Goal: Task Accomplishment & Management: Complete application form

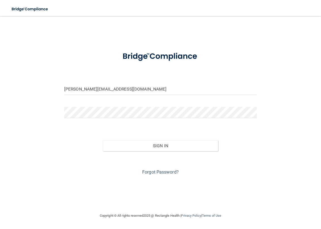
type input "[PERSON_NAME][EMAIL_ADDRESS][DOMAIN_NAME]"
click at [97, 118] on div at bounding box center [160, 114] width 200 height 15
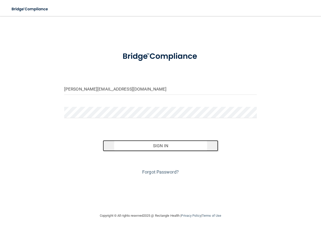
click at [157, 146] on button "Sign In" at bounding box center [160, 145] width 115 height 11
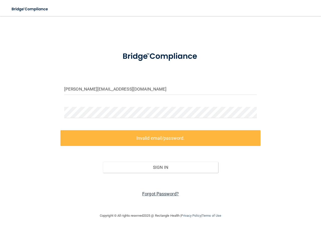
click at [155, 191] on link "Forgot Password?" at bounding box center [160, 193] width 37 height 5
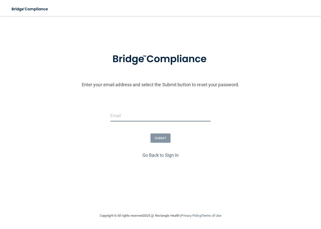
click at [116, 118] on input "email" at bounding box center [160, 115] width 100 height 11
type input "[PERSON_NAME][EMAIL_ADDRESS][DOMAIN_NAME]"
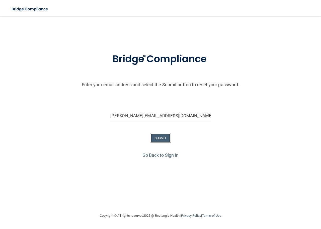
click at [160, 135] on button "SUBMIT" at bounding box center [160, 137] width 20 height 9
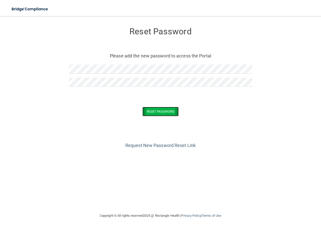
click at [164, 109] on button "Reset Password" at bounding box center [160, 111] width 36 height 9
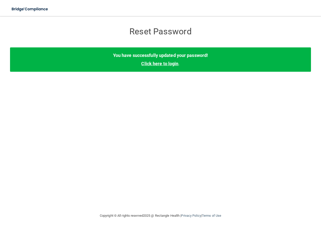
click at [159, 63] on link "Click here to login" at bounding box center [159, 63] width 37 height 5
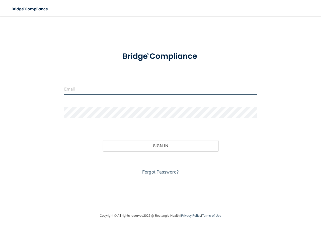
click at [98, 90] on input "email" at bounding box center [160, 88] width 192 height 11
type input "[PERSON_NAME][EMAIL_ADDRESS][DOMAIN_NAME]"
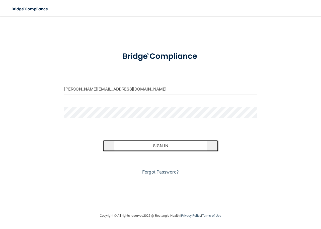
click at [137, 141] on button "Sign In" at bounding box center [160, 145] width 115 height 11
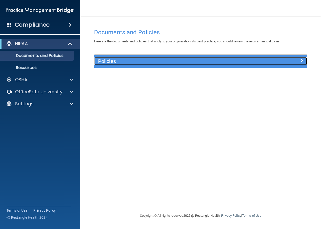
click at [113, 60] on h5 "Policies" at bounding box center [174, 61] width 152 height 6
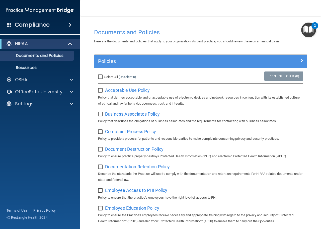
click at [101, 78] on input "Select All (Unselect 0) Unselect All" at bounding box center [101, 77] width 6 height 4
checkbox input "true"
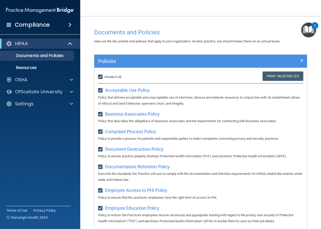
checkbox input "true"
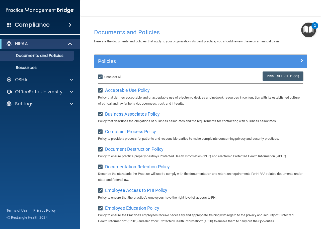
checkbox input "true"
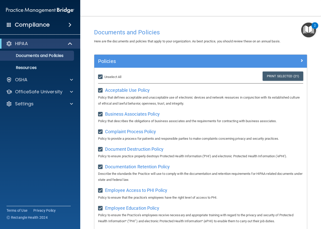
checkbox input "true"
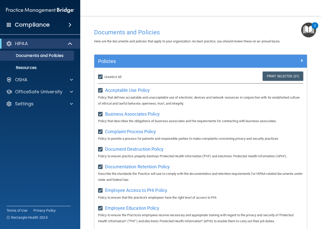
checkbox input "true"
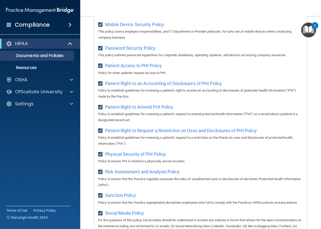
scroll to position [209, 0]
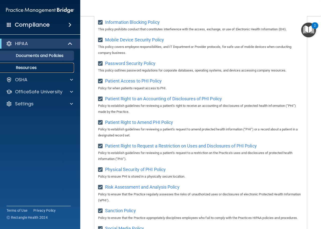
click at [29, 67] on p "Resources" at bounding box center [37, 67] width 68 height 5
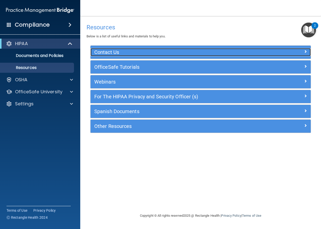
click at [222, 53] on h5 "Contact Us" at bounding box center [173, 52] width 158 height 6
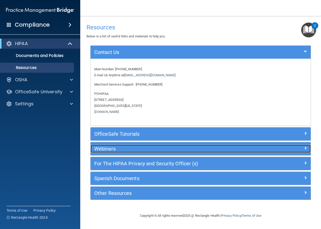
click at [132, 147] on h5 "Webinars" at bounding box center [173, 149] width 158 height 6
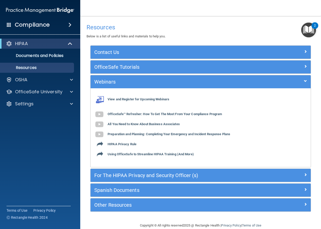
click at [310, 29] on img "Open Resource Center, 2 new notifications" at bounding box center [308, 30] width 15 height 15
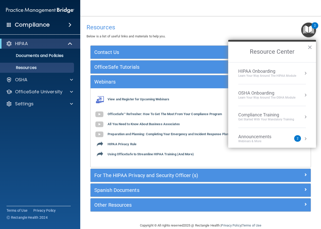
click at [276, 75] on div "Learn Your Way around the HIPAA module" at bounding box center [267, 76] width 58 height 4
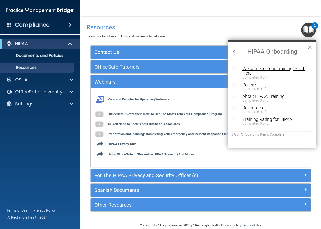
click at [257, 68] on div "Welcome to Your Training! Start Here" at bounding box center [273, 70] width 63 height 9
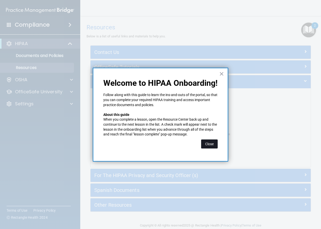
click at [209, 143] on button "Close" at bounding box center [209, 143] width 17 height 9
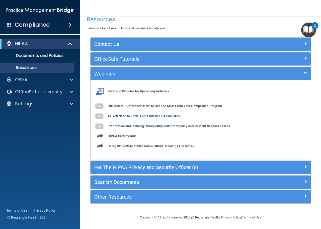
scroll to position [9, 0]
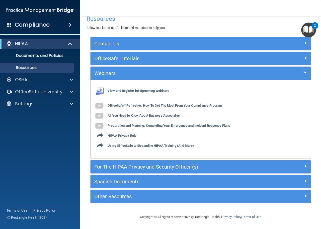
click at [311, 25] on img "Open Resource Center, 2 new notifications" at bounding box center [308, 30] width 15 height 15
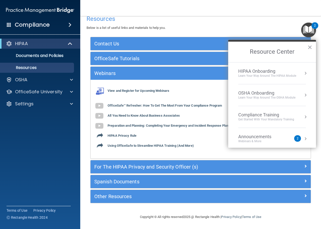
click at [256, 73] on div "HIPAA Onboarding" at bounding box center [267, 71] width 58 height 6
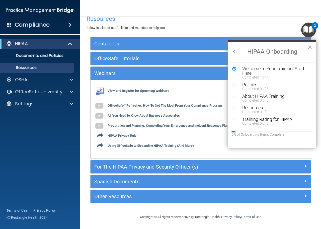
scroll to position [0, 0]
click at [256, 88] on div "Completed 0 of 5" at bounding box center [273, 89] width 63 height 4
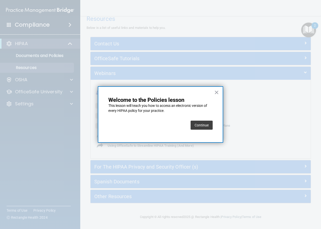
click at [200, 125] on button "Continue" at bounding box center [201, 124] width 22 height 9
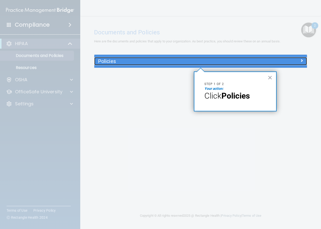
click at [123, 59] on h5 "Policies" at bounding box center [174, 61] width 152 height 6
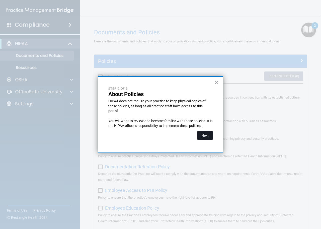
click at [203, 134] on button "Next" at bounding box center [204, 135] width 15 height 9
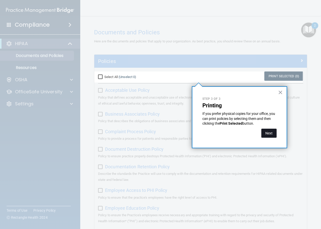
click at [267, 132] on button "Next" at bounding box center [268, 132] width 15 height 9
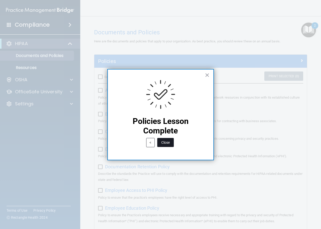
click at [165, 141] on button "Close" at bounding box center [165, 142] width 17 height 9
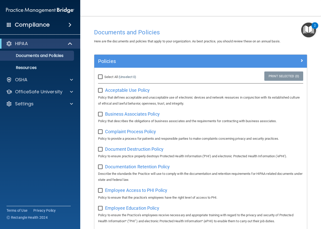
click at [308, 27] on img "Open Resource Center, 2 new notifications" at bounding box center [308, 30] width 15 height 15
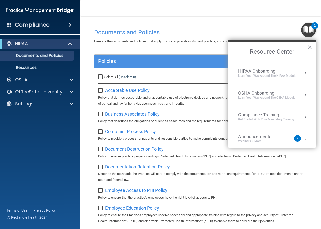
click at [252, 75] on div "Learn Your Way around the HIPAA module" at bounding box center [267, 76] width 58 height 4
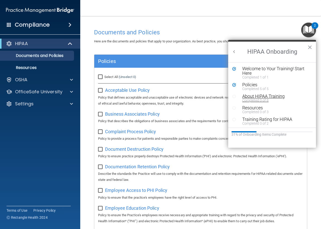
click at [272, 95] on div "About HIPAA Training" at bounding box center [273, 96] width 63 height 5
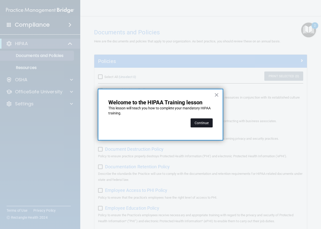
click at [199, 121] on button "Continue" at bounding box center [201, 122] width 22 height 9
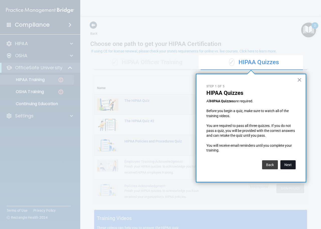
click at [286, 165] on button "Next" at bounding box center [287, 164] width 15 height 9
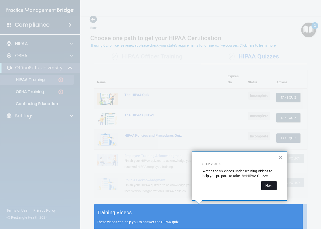
click at [267, 185] on button "Next" at bounding box center [268, 185] width 15 height 9
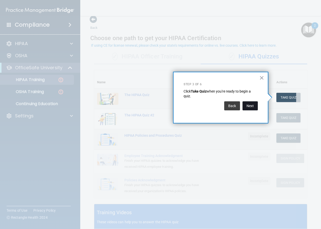
click at [252, 106] on button "Next" at bounding box center [249, 105] width 15 height 9
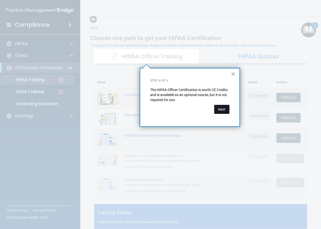
click at [223, 110] on button "Next" at bounding box center [221, 109] width 15 height 9
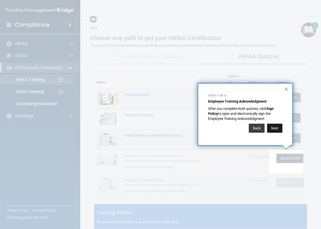
click at [276, 128] on button "Next" at bounding box center [274, 127] width 15 height 9
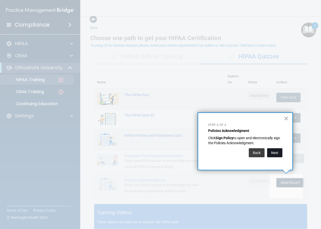
click at [275, 151] on button "Next" at bounding box center [274, 152] width 15 height 9
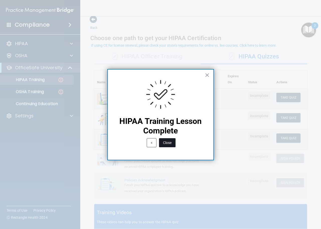
click at [164, 140] on button "Close" at bounding box center [167, 142] width 17 height 9
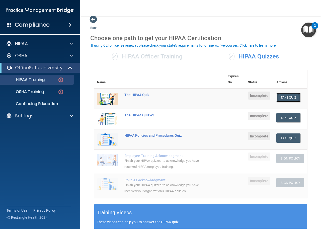
click at [285, 98] on button "Take Quiz" at bounding box center [288, 97] width 24 height 9
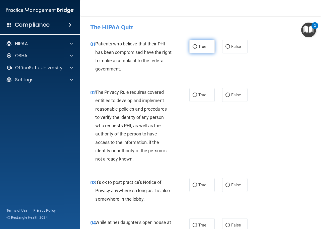
click at [194, 46] on input "True" at bounding box center [194, 47] width 5 height 4
radio input "true"
drag, startPoint x: 195, startPoint y: 97, endPoint x: 199, endPoint y: 130, distance: 33.4
click at [195, 97] on label "True" at bounding box center [201, 95] width 25 height 14
click at [195, 97] on input "True" at bounding box center [194, 95] width 5 height 4
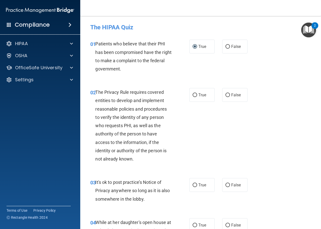
radio input "true"
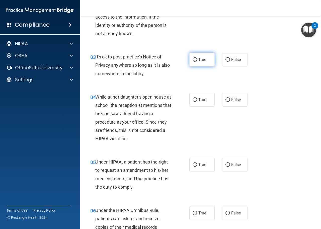
click at [194, 60] on input "True" at bounding box center [194, 60] width 5 height 4
radio input "true"
click at [225, 99] on input "False" at bounding box center [227, 100] width 5 height 4
radio input "true"
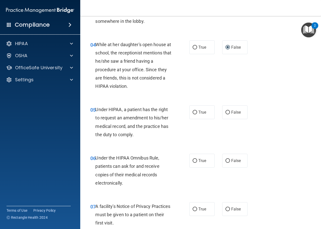
scroll to position [200, 0]
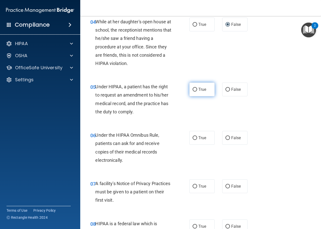
click at [193, 88] on input "True" at bounding box center [194, 90] width 5 height 4
radio input "true"
click at [225, 137] on input "False" at bounding box center [227, 138] width 5 height 4
radio input "true"
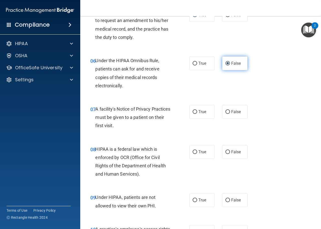
scroll to position [275, 0]
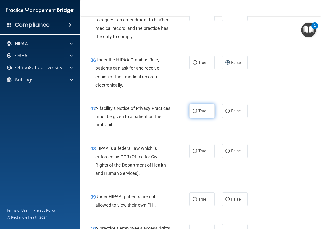
click at [192, 110] on input "True" at bounding box center [194, 111] width 5 height 4
radio input "true"
click at [196, 149] on label "True" at bounding box center [201, 151] width 25 height 14
click at [196, 149] on input "True" at bounding box center [194, 151] width 5 height 4
radio input "true"
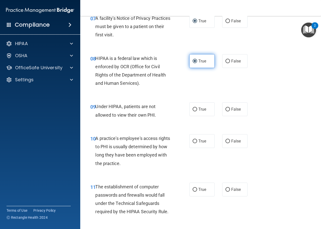
scroll to position [376, 0]
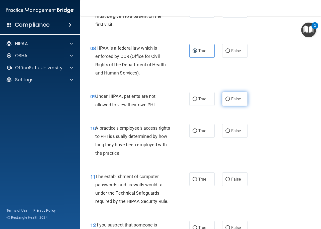
click at [225, 98] on input "False" at bounding box center [227, 99] width 5 height 4
radio input "true"
click at [225, 129] on input "False" at bounding box center [227, 131] width 5 height 4
radio input "true"
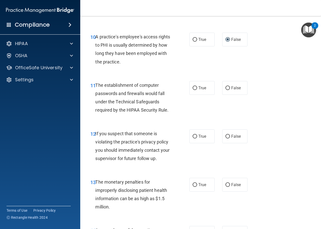
scroll to position [476, 0]
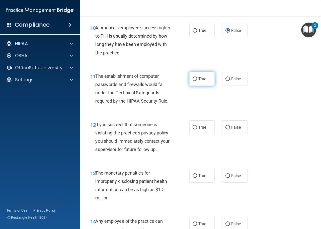
click at [195, 78] on input "True" at bounding box center [194, 79] width 5 height 4
radio input "true"
click at [194, 128] on input "True" at bounding box center [194, 127] width 5 height 4
radio input "true"
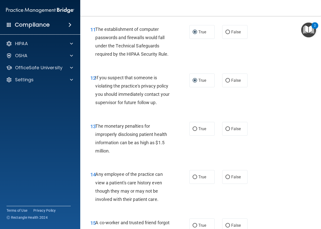
scroll to position [551, 0]
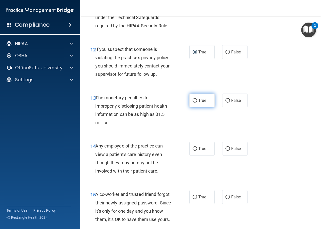
click at [195, 101] on label "True" at bounding box center [201, 100] width 25 height 14
click at [195, 101] on input "True" at bounding box center [194, 101] width 5 height 4
radio input "true"
click at [201, 147] on span "True" at bounding box center [202, 148] width 8 height 5
click at [197, 147] on input "True" at bounding box center [194, 149] width 5 height 4
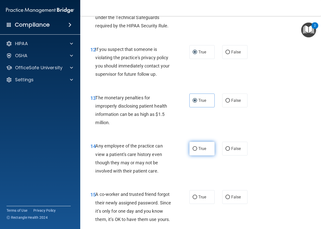
radio input "true"
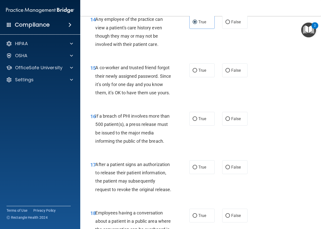
scroll to position [676, 0]
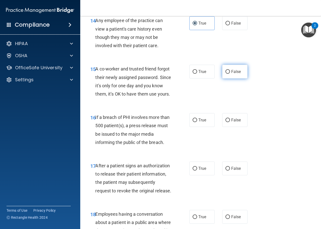
click at [225, 71] on input "False" at bounding box center [227, 72] width 5 height 4
radio input "true"
click at [192, 122] on input "True" at bounding box center [194, 120] width 5 height 4
radio input "true"
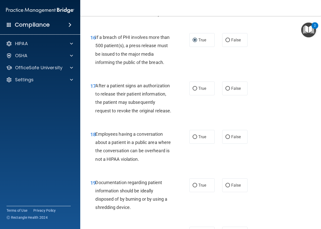
scroll to position [776, 0]
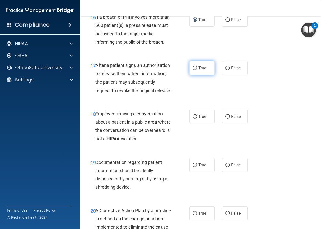
click at [193, 70] on input "True" at bounding box center [194, 68] width 5 height 4
radio input "true"
click at [225, 123] on label "False" at bounding box center [234, 116] width 25 height 14
click at [225, 118] on input "False" at bounding box center [227, 117] width 5 height 4
radio input "true"
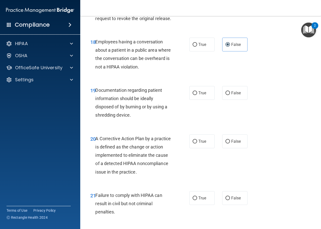
scroll to position [851, 0]
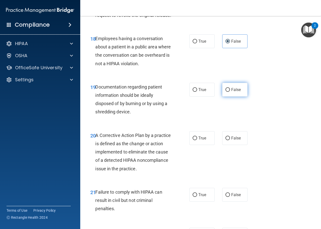
click at [226, 92] on input "False" at bounding box center [227, 90] width 5 height 4
radio input "true"
click at [225, 140] on input "False" at bounding box center [227, 138] width 5 height 4
radio input "true"
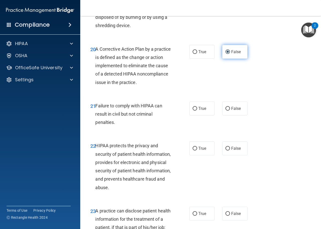
scroll to position [952, 0]
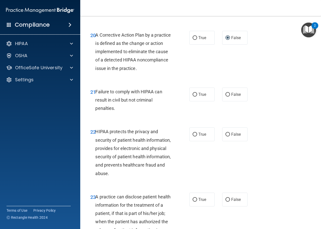
click at [175, 114] on div "21 Failure to comply with HIPAA can result in civil but not criminal penalties." at bounding box center [140, 101] width 114 height 28
drag, startPoint x: 194, startPoint y: 111, endPoint x: 265, endPoint y: 108, distance: 70.7
click at [273, 108] on div "21 Failure to comply with HIPAA can result in civil but not criminal penalties.…" at bounding box center [200, 101] width 228 height 40
click at [225, 96] on input "False" at bounding box center [227, 95] width 5 height 4
radio input "true"
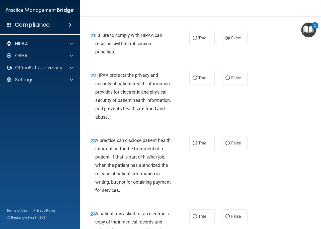
scroll to position [1027, 0]
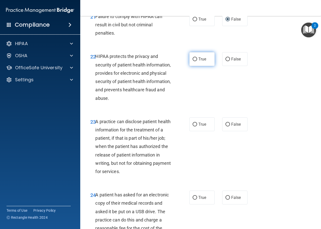
click at [192, 61] on input "True" at bounding box center [194, 59] width 5 height 4
radio input "true"
click at [225, 126] on input "False" at bounding box center [227, 124] width 5 height 4
radio input "true"
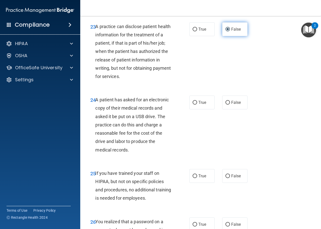
scroll to position [1127, 0]
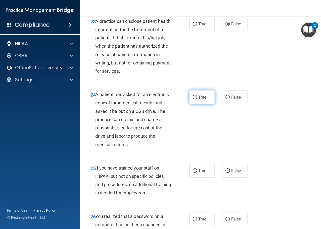
click at [192, 99] on input "True" at bounding box center [194, 97] width 5 height 4
radio input "true"
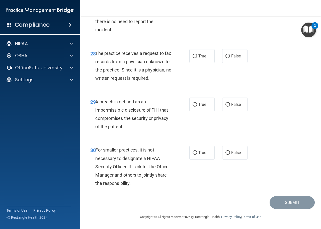
scroll to position [1420, 0]
click at [225, 153] on input "False" at bounding box center [227, 153] width 5 height 4
radio input "true"
click at [198, 103] on span "True" at bounding box center [202, 104] width 8 height 5
click at [197, 103] on input "True" at bounding box center [194, 105] width 5 height 4
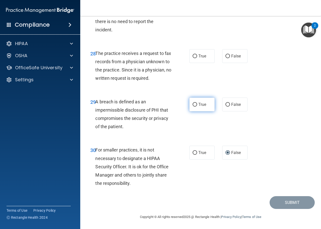
radio input "true"
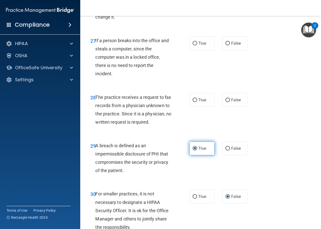
scroll to position [1344, 0]
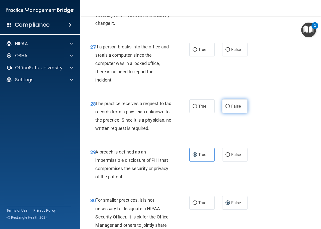
click at [225, 108] on input "False" at bounding box center [227, 106] width 5 height 4
radio input "true"
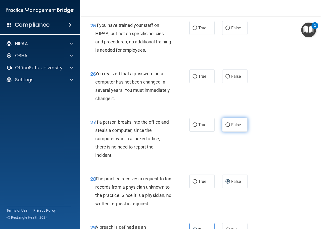
click at [225, 127] on input "False" at bounding box center [227, 125] width 5 height 4
radio input "true"
click at [225, 78] on input "False" at bounding box center [227, 77] width 5 height 4
radio input "true"
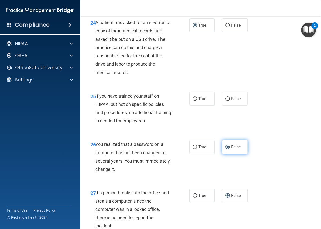
scroll to position [1194, 0]
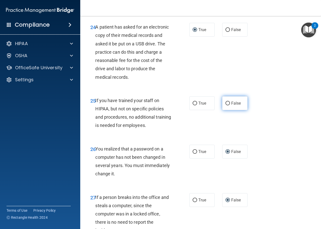
click at [225, 105] on input "False" at bounding box center [227, 103] width 5 height 4
radio input "true"
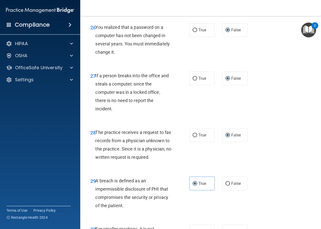
scroll to position [1420, 0]
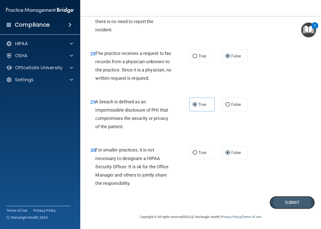
click at [290, 203] on button "Submit" at bounding box center [291, 202] width 45 height 13
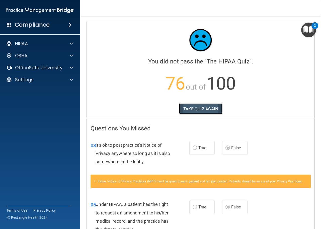
click at [192, 106] on button "TAKE QUIZ AGAIN" at bounding box center [200, 108] width 43 height 11
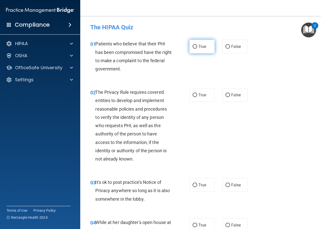
click at [190, 46] on label "True" at bounding box center [201, 47] width 25 height 14
click at [192, 46] on input "True" at bounding box center [194, 47] width 5 height 4
radio input "true"
click at [193, 94] on input "True" at bounding box center [194, 95] width 5 height 4
radio input "true"
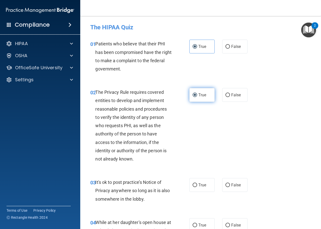
scroll to position [100, 0]
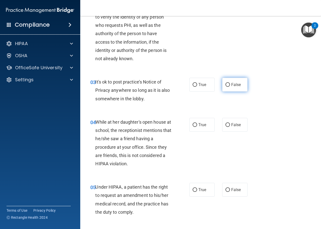
click at [226, 84] on input "False" at bounding box center [227, 85] width 5 height 4
radio input "true"
click at [226, 123] on input "False" at bounding box center [227, 125] width 5 height 4
radio input "true"
click at [225, 190] on input "False" at bounding box center [227, 190] width 5 height 4
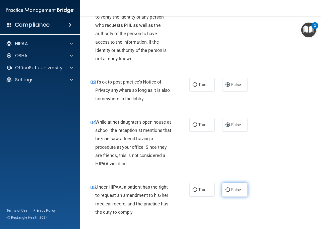
radio input "true"
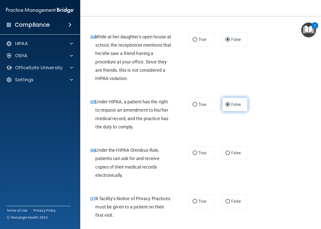
scroll to position [200, 0]
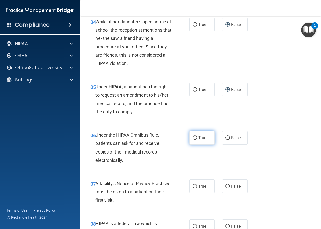
click at [194, 137] on input "True" at bounding box center [194, 138] width 5 height 4
radio input "true"
click at [192, 185] on input "True" at bounding box center [194, 186] width 5 height 4
radio input "true"
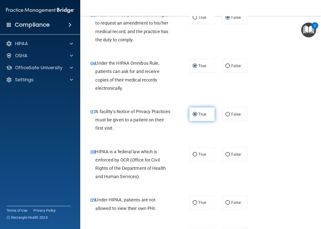
scroll to position [275, 0]
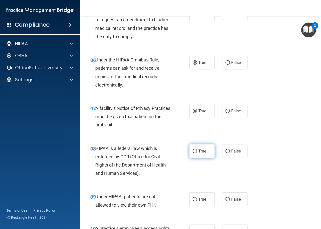
click at [193, 150] on input "True" at bounding box center [194, 151] width 5 height 4
radio input "true"
click at [192, 150] on input "True" at bounding box center [194, 151] width 5 height 4
click at [225, 198] on input "False" at bounding box center [227, 199] width 5 height 4
radio input "true"
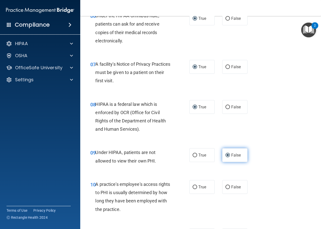
scroll to position [351, 0]
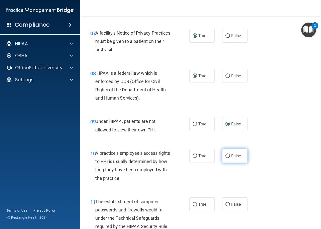
click at [223, 154] on label "False" at bounding box center [234, 156] width 25 height 14
click at [225, 156] on input "False" at bounding box center [227, 156] width 5 height 4
radio input "true"
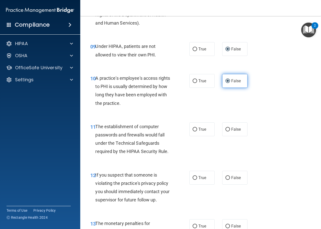
scroll to position [426, 0]
click at [192, 128] on input "True" at bounding box center [194, 129] width 5 height 4
radio input "true"
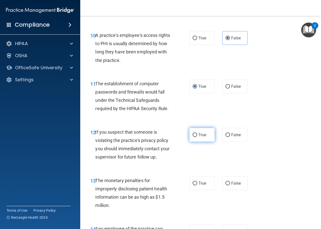
scroll to position [476, 0]
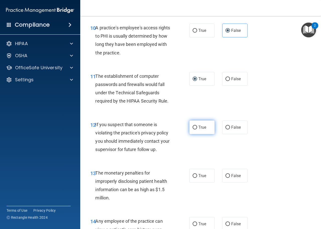
click at [200, 127] on span "True" at bounding box center [202, 127] width 8 height 5
click at [197, 127] on input "True" at bounding box center [194, 127] width 5 height 4
radio input "true"
click at [192, 175] on input "True" at bounding box center [194, 176] width 5 height 4
radio input "true"
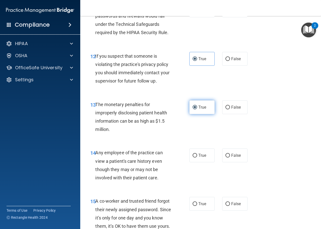
scroll to position [551, 0]
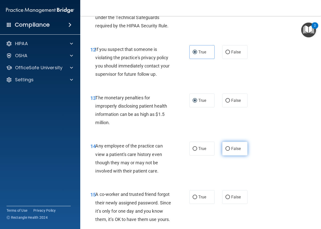
click at [225, 148] on input "False" at bounding box center [227, 149] width 5 height 4
radio input "true"
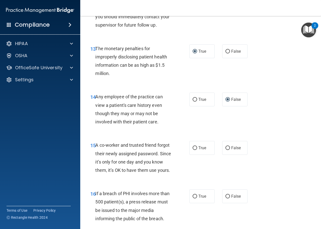
scroll to position [651, 0]
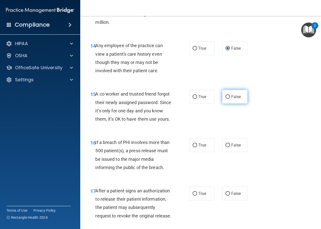
click at [225, 95] on input "False" at bounding box center [227, 97] width 5 height 4
radio input "true"
click at [192, 147] on input "True" at bounding box center [194, 145] width 5 height 4
radio input "true"
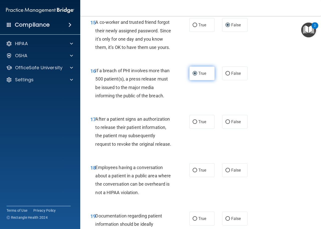
scroll to position [726, 0]
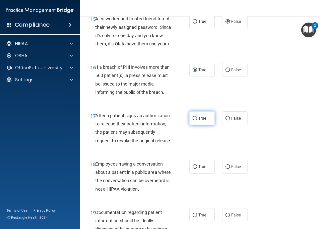
click at [192, 120] on input "True" at bounding box center [194, 118] width 5 height 4
radio input "true"
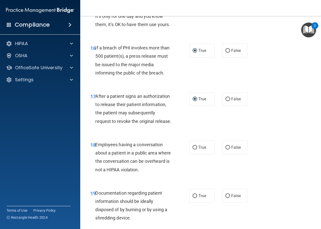
scroll to position [801, 0]
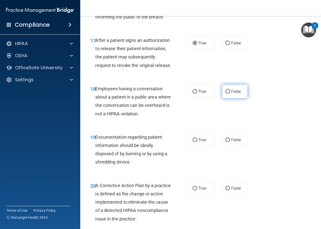
click at [225, 93] on input "False" at bounding box center [227, 92] width 5 height 4
radio input "true"
click at [194, 142] on input "True" at bounding box center [194, 140] width 5 height 4
radio input "true"
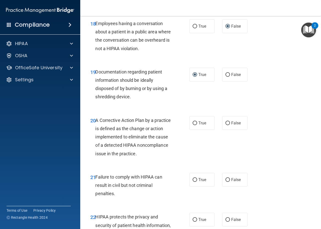
scroll to position [876, 0]
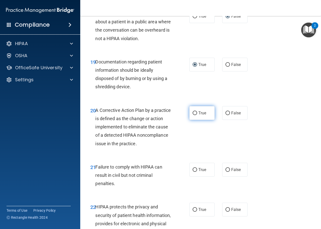
click at [196, 120] on label "True" at bounding box center [201, 113] width 25 height 14
click at [196, 115] on input "True" at bounding box center [194, 113] width 5 height 4
radio input "true"
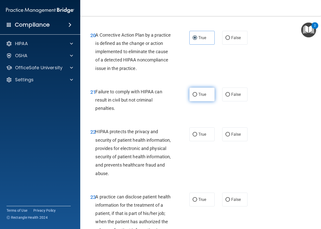
click at [195, 101] on label "True" at bounding box center [201, 94] width 25 height 14
click at [195, 96] on input "True" at bounding box center [194, 95] width 5 height 4
radio input "true"
click at [225, 96] on input "False" at bounding box center [227, 95] width 5 height 4
radio input "true"
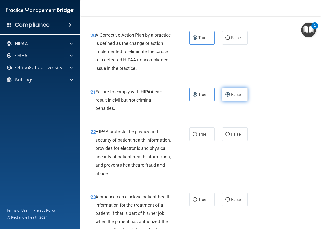
radio input "false"
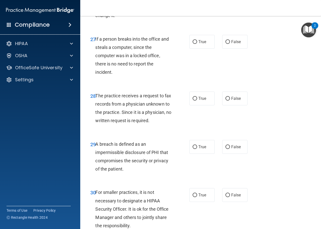
scroll to position [1420, 0]
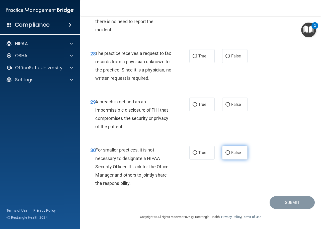
click at [225, 151] on input "False" at bounding box center [227, 153] width 5 height 4
radio input "true"
click at [192, 104] on input "True" at bounding box center [194, 105] width 5 height 4
radio input "true"
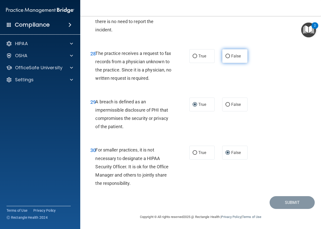
click at [225, 58] on input "False" at bounding box center [227, 56] width 5 height 4
radio input "true"
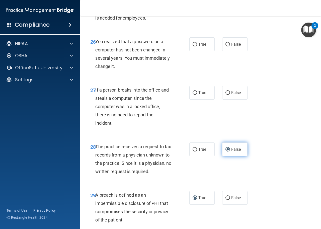
scroll to position [1294, 0]
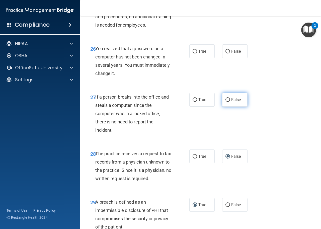
click at [226, 102] on input "False" at bounding box center [227, 100] width 5 height 4
radio input "true"
click at [225, 53] on input "False" at bounding box center [227, 52] width 5 height 4
radio input "true"
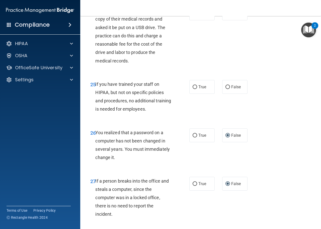
scroll to position [1219, 0]
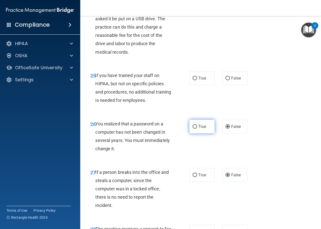
click at [192, 128] on input "True" at bounding box center [194, 127] width 5 height 4
radio input "true"
radio input "false"
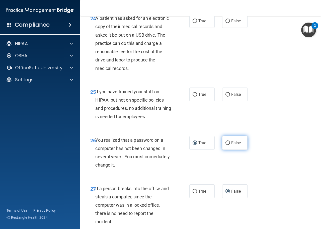
scroll to position [1194, 0]
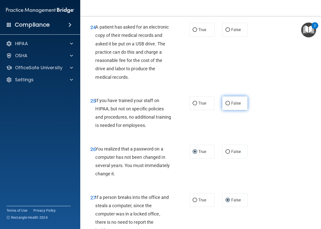
click at [225, 105] on input "False" at bounding box center [227, 103] width 5 height 4
radio input "true"
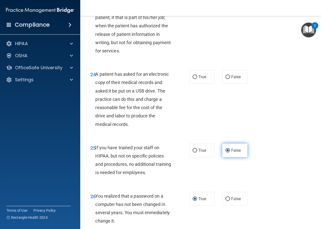
scroll to position [1119, 0]
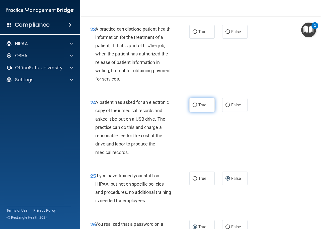
click at [192, 107] on input "True" at bounding box center [194, 105] width 5 height 4
radio input "true"
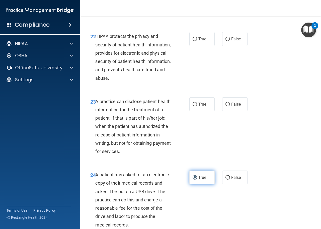
scroll to position [1044, 0]
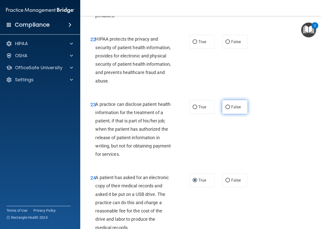
click at [225, 109] on input "False" at bounding box center [227, 107] width 5 height 4
radio input "true"
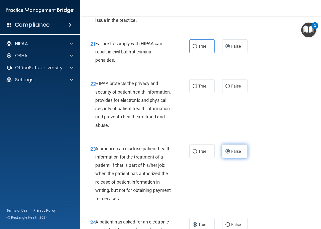
scroll to position [994, 0]
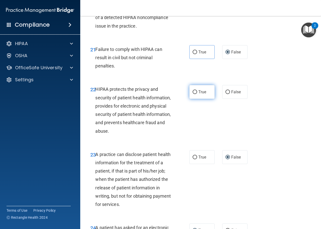
click at [192, 94] on input "True" at bounding box center [194, 92] width 5 height 4
radio input "true"
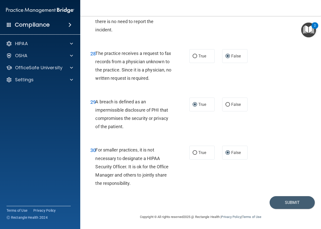
scroll to position [1420, 0]
click at [291, 201] on button "Submit" at bounding box center [291, 202] width 45 height 13
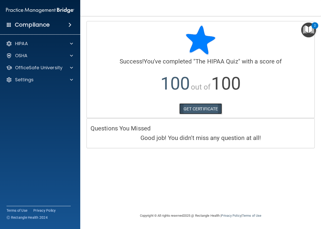
click at [192, 110] on link "GET CERTIFICATE" at bounding box center [200, 108] width 43 height 11
click at [305, 30] on img "Open Resource Center, 2 new notifications" at bounding box center [308, 30] width 15 height 15
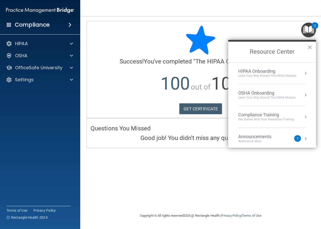
click at [292, 76] on div "Learn Your Way around the HIPAA module" at bounding box center [267, 76] width 58 height 4
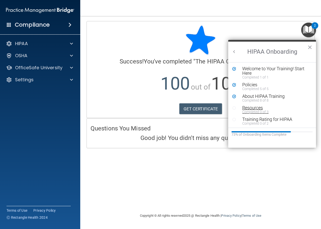
click at [255, 109] on div "Resources" at bounding box center [273, 107] width 63 height 5
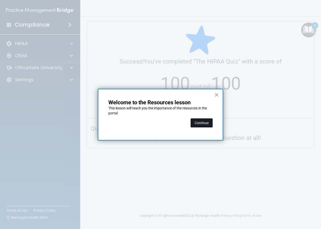
click at [204, 120] on button "Continue" at bounding box center [201, 122] width 22 height 9
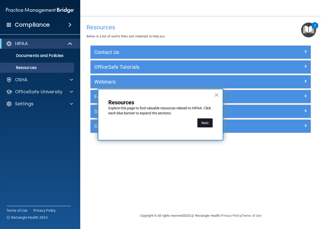
click at [206, 122] on button "Next" at bounding box center [204, 122] width 15 height 9
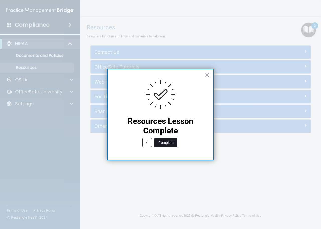
click at [173, 142] on button "Complete" at bounding box center [165, 142] width 23 height 9
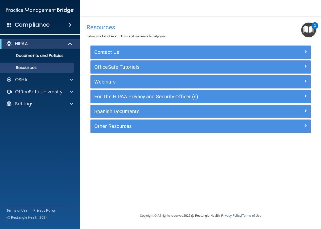
click at [311, 31] on img "Open Resource Center, 2 new notifications" at bounding box center [308, 30] width 15 height 15
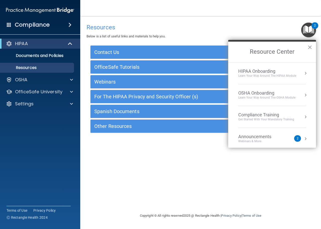
click at [277, 74] on div "Learn Your Way around the HIPAA module" at bounding box center [267, 76] width 58 height 4
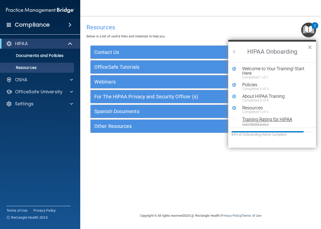
click at [258, 119] on div "Training Rating for HIPAA" at bounding box center [273, 119] width 63 height 5
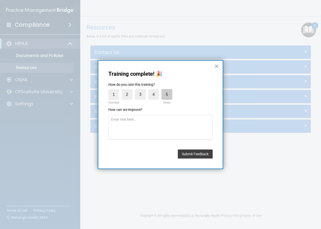
click at [166, 93] on label "5" at bounding box center [166, 94] width 11 height 11
click at [155, 90] on input "5" at bounding box center [155, 90] width 0 height 0
click at [197, 155] on button "Submit Feedback" at bounding box center [195, 153] width 35 height 9
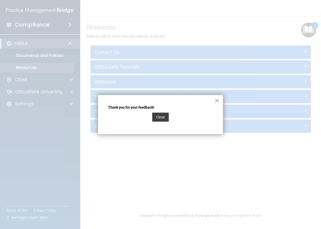
click at [163, 115] on button "Close" at bounding box center [160, 116] width 17 height 9
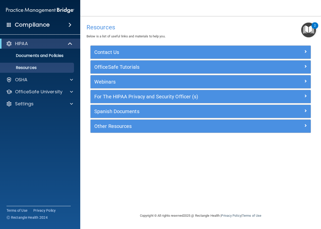
click at [307, 31] on img "Open Resource Center, 2 new notifications" at bounding box center [308, 30] width 15 height 15
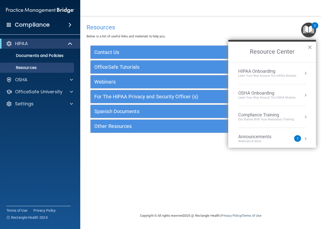
click at [267, 94] on div "OSHA Onboarding" at bounding box center [266, 93] width 57 height 6
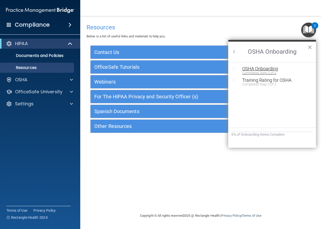
click at [270, 70] on div "OSHA Onboarding" at bounding box center [275, 68] width 67 height 5
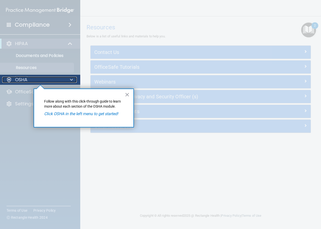
click at [60, 78] on div "OSHA" at bounding box center [33, 80] width 62 height 6
click at [25, 90] on div at bounding box center [40, 157] width 80 height 144
click at [29, 82] on div "OSHA" at bounding box center [33, 80] width 62 height 6
click at [65, 78] on div at bounding box center [70, 80] width 13 height 6
click at [125, 94] on button "×" at bounding box center [127, 94] width 5 height 8
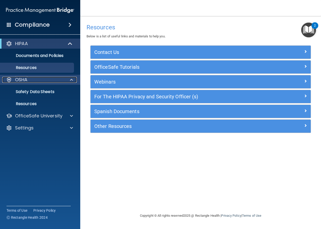
click at [49, 79] on div "OSHA" at bounding box center [33, 80] width 62 height 6
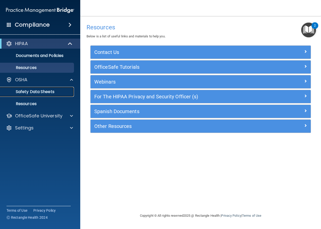
click at [42, 89] on p "Safety Data Sheets" at bounding box center [37, 91] width 68 height 5
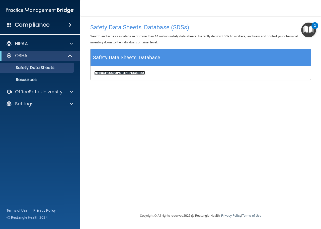
click at [128, 72] on b "Click to access your SDS database" at bounding box center [119, 73] width 51 height 4
click at [31, 79] on p "Resources" at bounding box center [37, 79] width 68 height 5
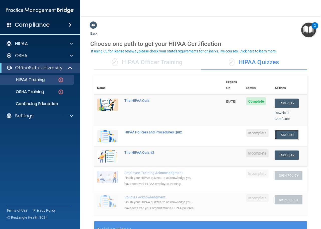
click at [283, 130] on button "Take Quiz" at bounding box center [286, 134] width 24 height 9
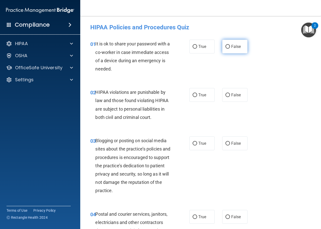
click at [225, 47] on input "False" at bounding box center [227, 47] width 5 height 4
radio input "true"
click at [192, 95] on input "True" at bounding box center [194, 95] width 5 height 4
radio input "true"
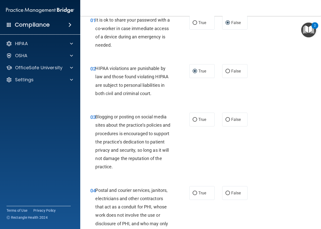
scroll to position [75, 0]
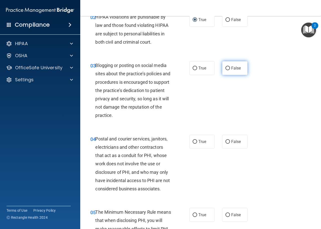
click at [225, 67] on input "False" at bounding box center [227, 68] width 5 height 4
radio input "true"
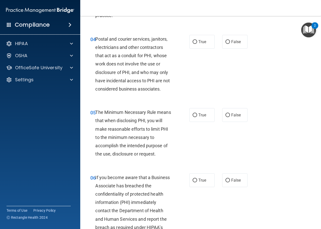
scroll to position [175, 0]
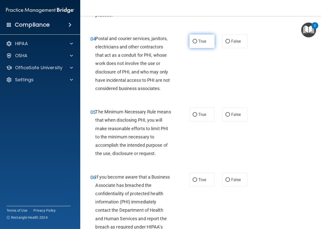
click at [192, 41] on input "True" at bounding box center [194, 42] width 5 height 4
radio input "true"
click at [195, 111] on label "True" at bounding box center [201, 114] width 25 height 14
click at [195, 113] on input "True" at bounding box center [194, 115] width 5 height 4
radio input "true"
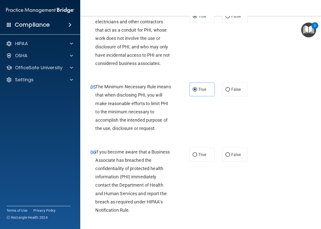
scroll to position [275, 0]
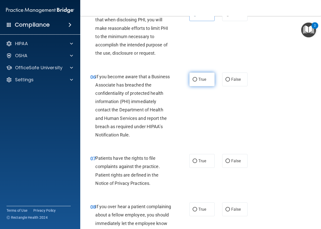
click at [199, 79] on span "True" at bounding box center [202, 79] width 8 height 5
click at [197, 79] on input "True" at bounding box center [194, 80] width 5 height 4
radio input "true"
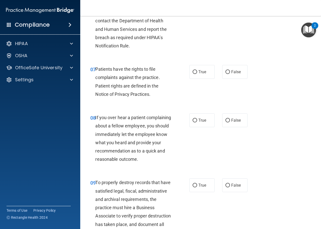
scroll to position [376, 0]
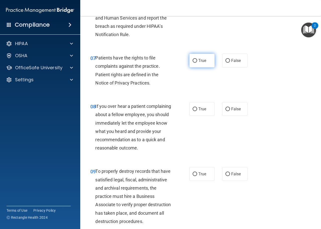
click at [195, 61] on label "True" at bounding box center [201, 61] width 25 height 14
click at [195, 61] on input "True" at bounding box center [194, 61] width 5 height 4
radio input "true"
click at [195, 109] on label "True" at bounding box center [201, 109] width 25 height 14
click at [195, 109] on input "True" at bounding box center [194, 109] width 5 height 4
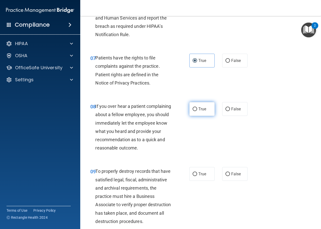
radio input "true"
click at [195, 109] on label "True" at bounding box center [201, 109] width 25 height 14
click at [195, 109] on input "True" at bounding box center [194, 109] width 5 height 4
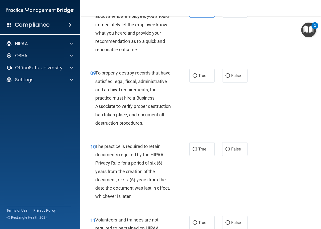
scroll to position [476, 0]
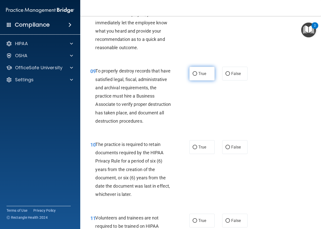
click at [204, 76] on span "True" at bounding box center [202, 73] width 8 height 5
click at [197, 76] on input "True" at bounding box center [194, 74] width 5 height 4
radio input "true"
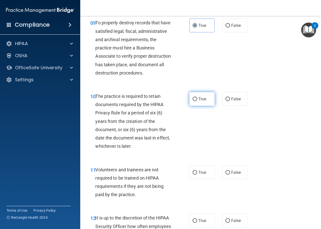
scroll to position [526, 0]
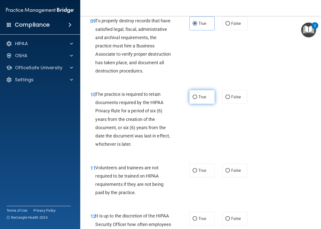
click at [198, 99] on span "True" at bounding box center [202, 96] width 8 height 5
click at [197, 99] on input "True" at bounding box center [194, 97] width 5 height 4
radio input "true"
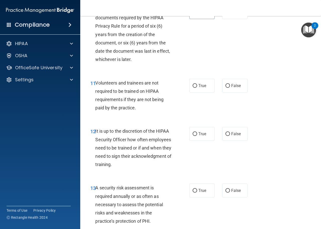
scroll to position [626, 0]
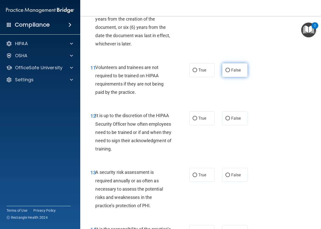
click at [225, 72] on input "False" at bounding box center [227, 70] width 5 height 4
radio input "true"
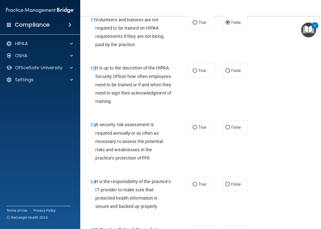
scroll to position [676, 0]
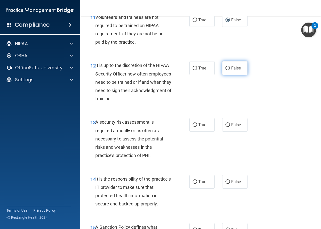
click at [227, 75] on label "False" at bounding box center [234, 68] width 25 height 14
click at [227, 70] on input "False" at bounding box center [227, 68] width 5 height 4
radio input "true"
click at [198, 131] on label "True" at bounding box center [201, 125] width 25 height 14
click at [197, 127] on input "True" at bounding box center [194, 125] width 5 height 4
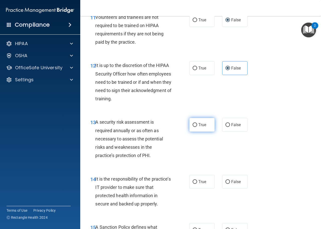
radio input "true"
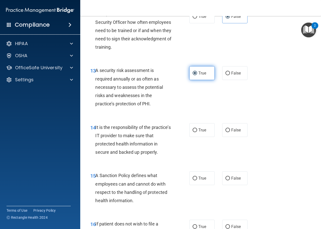
scroll to position [776, 0]
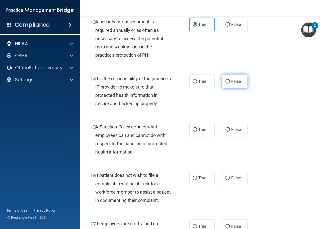
click at [226, 83] on input "False" at bounding box center [227, 82] width 5 height 4
radio input "true"
click at [194, 131] on input "True" at bounding box center [194, 130] width 5 height 4
radio input "true"
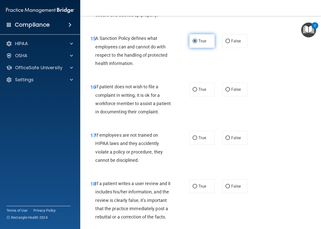
scroll to position [876, 0]
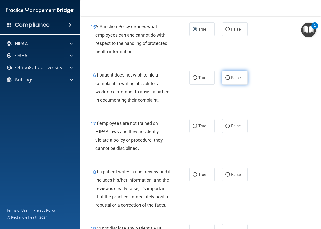
click at [227, 80] on input "False" at bounding box center [227, 78] width 5 height 4
radio input "true"
click at [226, 128] on input "False" at bounding box center [227, 126] width 5 height 4
radio input "true"
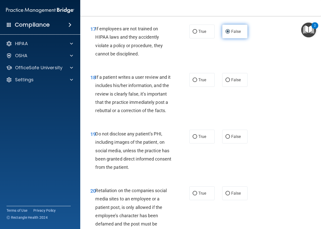
scroll to position [977, 0]
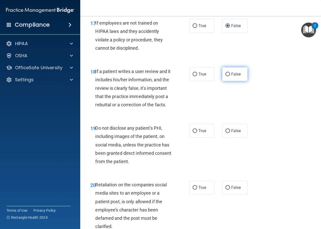
click at [231, 76] on span "False" at bounding box center [236, 74] width 10 height 5
click at [230, 76] on input "False" at bounding box center [227, 74] width 5 height 4
radio input "true"
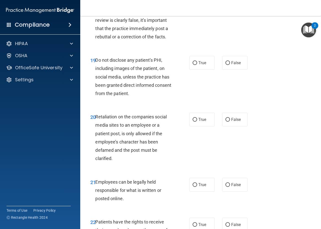
scroll to position [1052, 0]
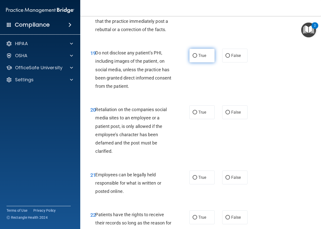
click at [198, 58] on span "True" at bounding box center [202, 55] width 8 height 5
click at [197, 58] on input "True" at bounding box center [194, 56] width 5 height 4
radio input "true"
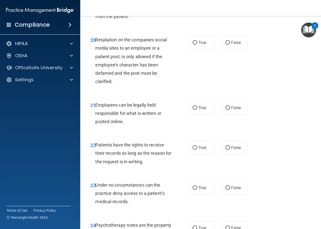
scroll to position [1127, 0]
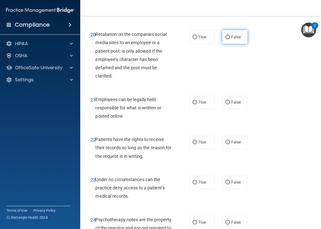
click at [225, 39] on input "False" at bounding box center [227, 37] width 5 height 4
radio input "true"
click at [198, 104] on span "True" at bounding box center [202, 102] width 8 height 5
click at [197, 104] on input "True" at bounding box center [194, 102] width 5 height 4
radio input "true"
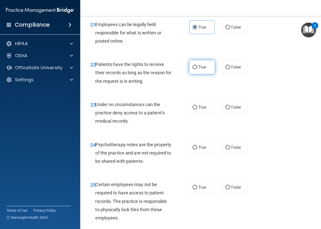
scroll to position [1202, 0]
click at [204, 74] on label "True" at bounding box center [201, 67] width 25 height 14
click at [197, 69] on input "True" at bounding box center [194, 67] width 5 height 4
radio input "true"
click at [228, 114] on label "False" at bounding box center [234, 107] width 25 height 14
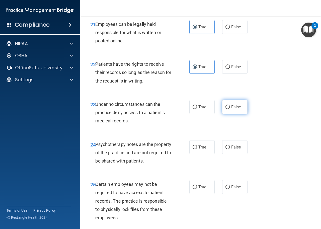
click at [228, 109] on input "False" at bounding box center [227, 107] width 5 height 4
radio input "true"
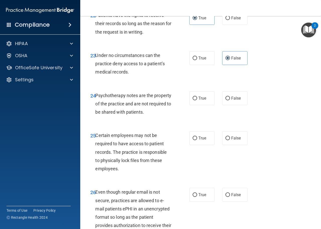
scroll to position [1252, 0]
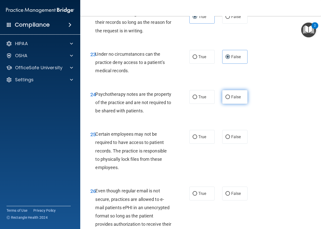
click at [226, 99] on input "False" at bounding box center [227, 97] width 5 height 4
radio input "true"
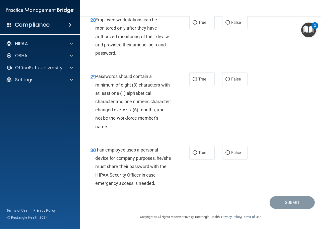
scroll to position [1561, 0]
click at [234, 153] on span "False" at bounding box center [236, 152] width 10 height 5
click at [230, 153] on input "False" at bounding box center [227, 153] width 5 height 4
radio input "true"
click at [228, 79] on label "False" at bounding box center [234, 79] width 25 height 14
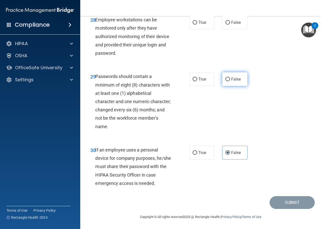
click at [228, 79] on input "False" at bounding box center [227, 79] width 5 height 4
radio input "true"
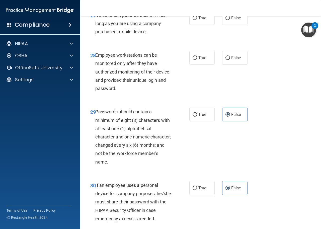
scroll to position [1486, 0]
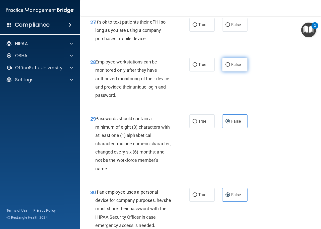
click at [225, 67] on input "False" at bounding box center [227, 65] width 5 height 4
radio input "true"
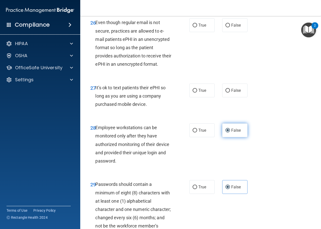
scroll to position [1411, 0]
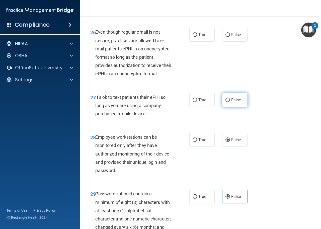
click at [225, 102] on input "False" at bounding box center [227, 100] width 5 height 4
radio input "true"
click at [193, 37] on input "True" at bounding box center [194, 35] width 5 height 4
radio input "true"
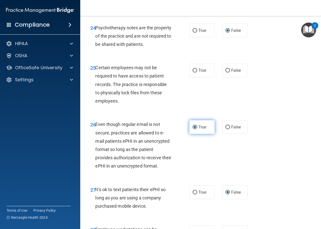
scroll to position [1310, 0]
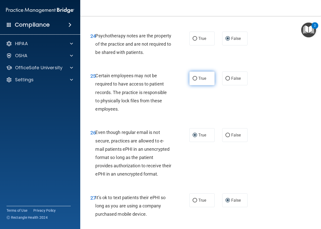
click at [199, 81] on span "True" at bounding box center [202, 78] width 8 height 5
click at [197, 80] on input "True" at bounding box center [194, 79] width 5 height 4
radio input "true"
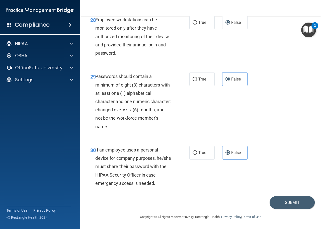
scroll to position [1561, 0]
click at [293, 202] on button "Submit" at bounding box center [291, 202] width 45 height 13
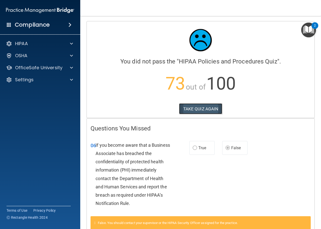
click at [208, 107] on button "TAKE QUIZ AGAIN" at bounding box center [200, 108] width 43 height 11
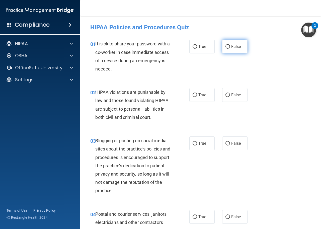
click at [226, 47] on input "False" at bounding box center [227, 47] width 5 height 4
radio input "true"
click at [198, 93] on span "True" at bounding box center [202, 94] width 8 height 5
click at [197, 93] on input "True" at bounding box center [194, 95] width 5 height 4
radio input "true"
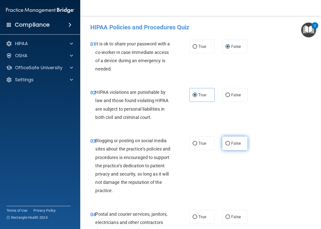
click at [226, 143] on input "False" at bounding box center [227, 143] width 5 height 4
radio input "true"
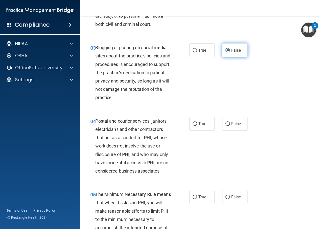
scroll to position [100, 0]
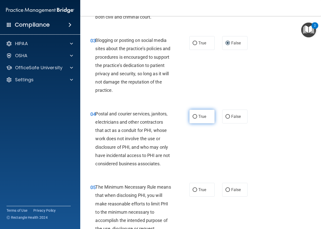
click at [193, 117] on input "True" at bounding box center [194, 117] width 5 height 4
radio input "true"
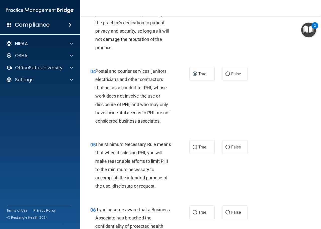
scroll to position [150, 0]
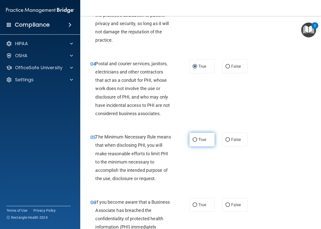
click at [201, 140] on span "True" at bounding box center [202, 139] width 8 height 5
click at [197, 140] on input "True" at bounding box center [194, 140] width 5 height 4
radio input "true"
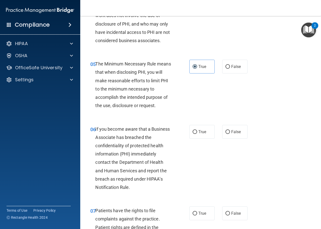
scroll to position [225, 0]
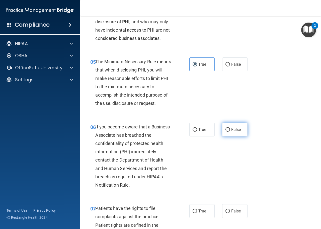
click at [231, 129] on span "False" at bounding box center [236, 129] width 10 height 5
click at [230, 129] on input "False" at bounding box center [227, 130] width 5 height 4
radio input "true"
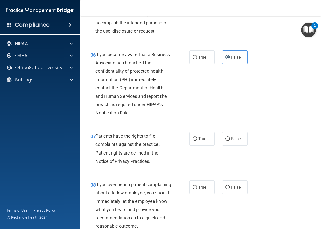
scroll to position [300, 0]
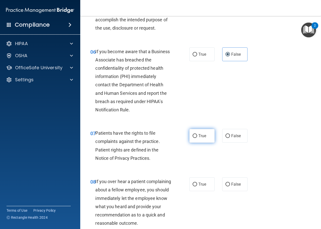
click at [198, 134] on span "True" at bounding box center [202, 135] width 8 height 5
click at [197, 134] on input "True" at bounding box center [194, 136] width 5 height 4
radio input "true"
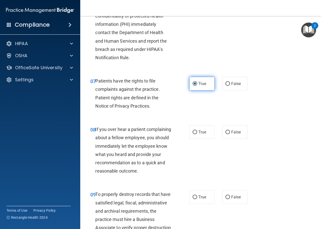
scroll to position [376, 0]
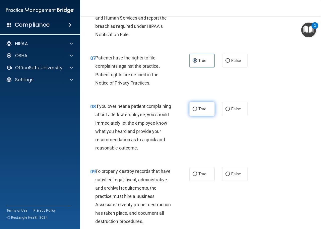
click at [195, 108] on input "True" at bounding box center [194, 109] width 5 height 4
radio input "true"
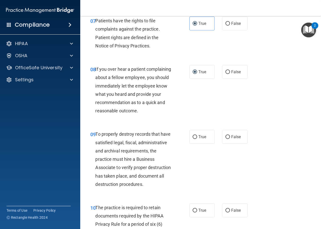
scroll to position [451, 0]
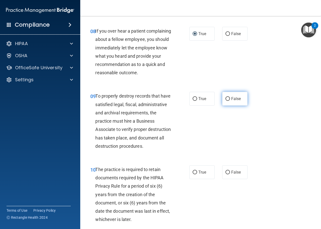
click at [226, 101] on input "False" at bounding box center [227, 99] width 5 height 4
radio input "true"
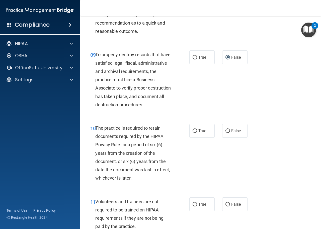
scroll to position [501, 0]
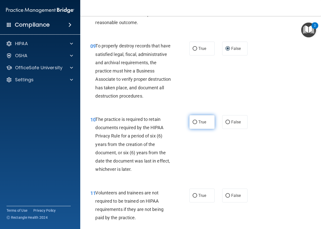
click at [199, 124] on span "True" at bounding box center [202, 121] width 8 height 5
click at [197, 124] on input "True" at bounding box center [194, 122] width 5 height 4
radio input "true"
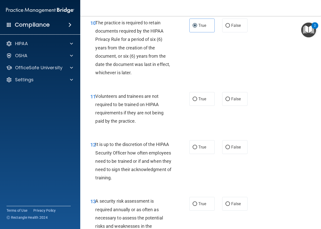
scroll to position [601, 0]
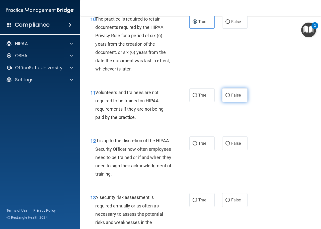
click at [231, 97] on span "False" at bounding box center [236, 95] width 10 height 5
click at [230, 97] on input "False" at bounding box center [227, 95] width 5 height 4
radio input "true"
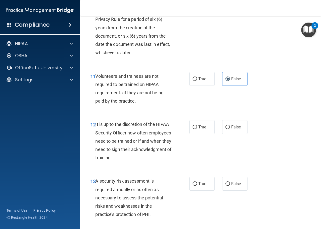
scroll to position [626, 0]
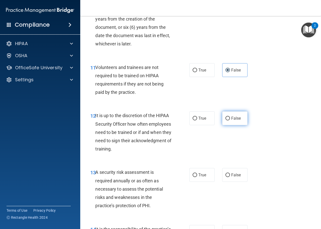
click at [225, 120] on input "False" at bounding box center [227, 118] width 5 height 4
radio input "true"
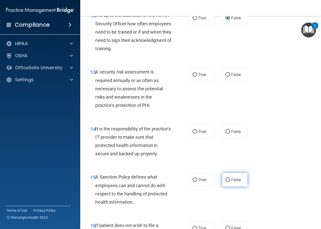
click at [225, 182] on input "False" at bounding box center [227, 180] width 5 height 4
radio input "true"
click at [225, 133] on input "False" at bounding box center [227, 132] width 5 height 4
radio input "true"
click at [200, 77] on span "True" at bounding box center [202, 74] width 8 height 5
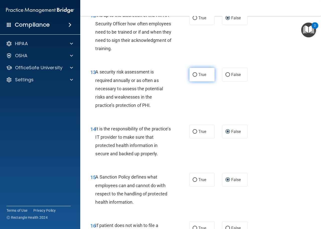
click at [197, 77] on input "True" at bounding box center [194, 75] width 5 height 4
radio input "true"
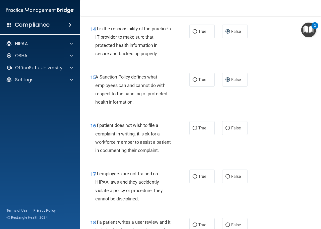
scroll to position [826, 0]
click at [202, 130] on span "True" at bounding box center [202, 127] width 8 height 5
click at [197, 130] on input "True" at bounding box center [194, 128] width 5 height 4
radio input "true"
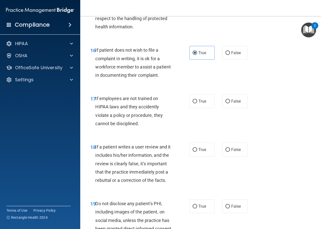
scroll to position [901, 0]
click at [231, 103] on span "False" at bounding box center [236, 100] width 10 height 5
click at [229, 103] on input "False" at bounding box center [227, 101] width 5 height 4
radio input "true"
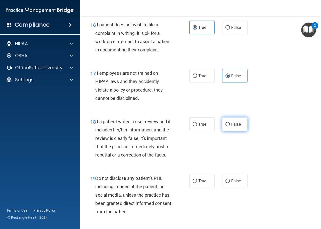
click at [232, 126] on span "False" at bounding box center [236, 124] width 10 height 5
click at [230, 126] on input "False" at bounding box center [227, 124] width 5 height 4
radio input "true"
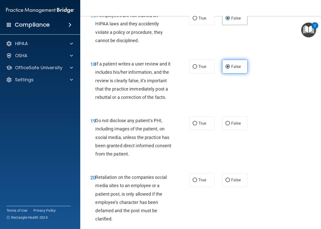
scroll to position [1027, 0]
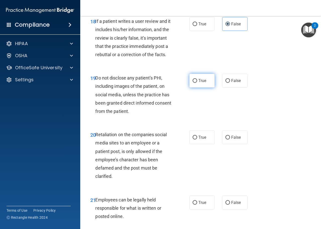
click at [193, 83] on input "True" at bounding box center [194, 81] width 5 height 4
radio input "true"
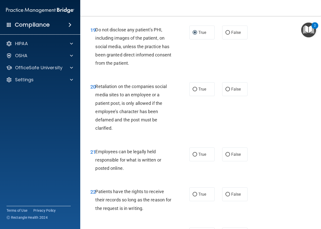
scroll to position [1077, 0]
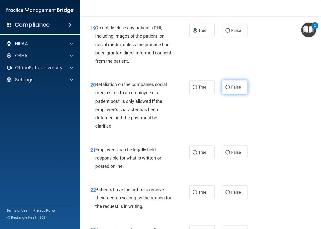
click at [235, 89] on span "False" at bounding box center [236, 87] width 10 height 5
click at [230, 89] on input "False" at bounding box center [227, 87] width 5 height 4
radio input "true"
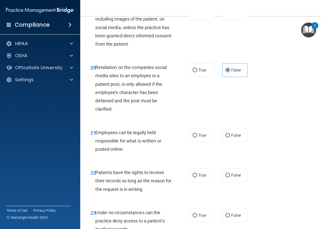
scroll to position [1127, 0]
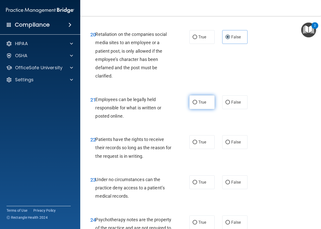
click at [198, 104] on span "True" at bounding box center [202, 102] width 8 height 5
click at [196, 104] on input "True" at bounding box center [194, 102] width 5 height 4
radio input "true"
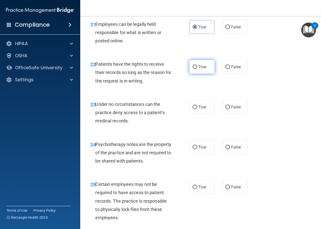
click at [198, 69] on span "True" at bounding box center [202, 66] width 8 height 5
click at [197, 69] on input "True" at bounding box center [194, 67] width 5 height 4
radio input "true"
click at [231, 109] on span "False" at bounding box center [236, 106] width 10 height 5
click at [230, 109] on input "False" at bounding box center [227, 107] width 5 height 4
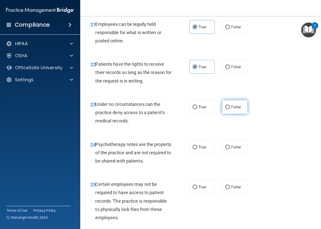
radio input "true"
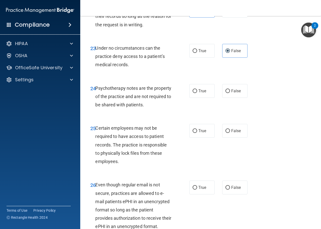
scroll to position [1277, 0]
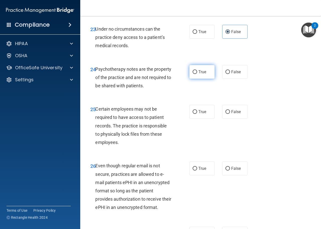
click at [195, 79] on label "True" at bounding box center [201, 72] width 25 height 14
click at [195, 74] on input "True" at bounding box center [194, 72] width 5 height 4
radio input "true"
click at [199, 114] on span "True" at bounding box center [202, 111] width 8 height 5
click at [197, 114] on input "True" at bounding box center [194, 112] width 5 height 4
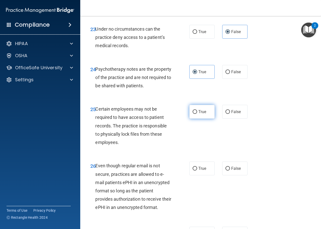
radio input "true"
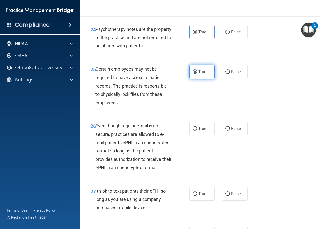
scroll to position [1352, 0]
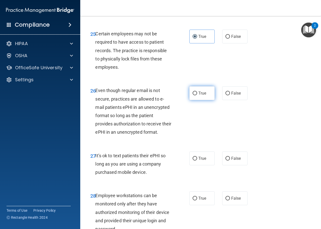
click at [198, 95] on span "True" at bounding box center [202, 93] width 8 height 5
click at [197, 95] on input "True" at bounding box center [194, 93] width 5 height 4
radio input "true"
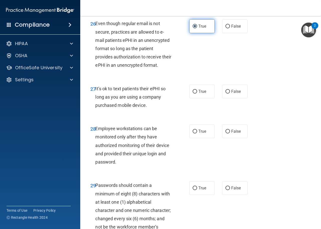
scroll to position [1427, 0]
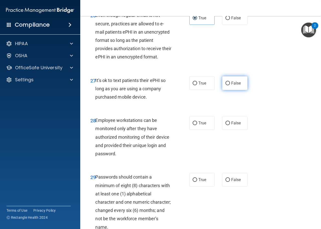
click at [225, 85] on input "False" at bounding box center [227, 83] width 5 height 4
radio input "true"
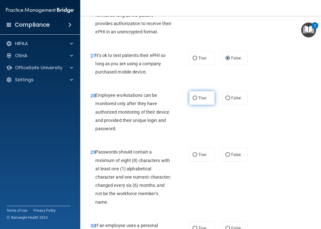
click at [196, 105] on label "True" at bounding box center [201, 98] width 25 height 14
click at [196, 100] on input "True" at bounding box center [194, 98] width 5 height 4
radio input "true"
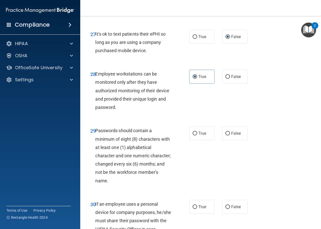
scroll to position [1553, 0]
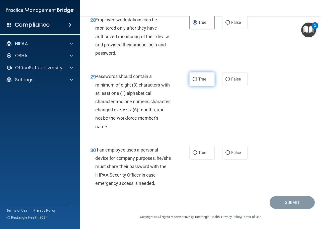
click at [192, 81] on input "True" at bounding box center [194, 79] width 5 height 4
radio input "true"
click at [231, 152] on span "False" at bounding box center [236, 152] width 10 height 5
click at [230, 152] on input "False" at bounding box center [227, 153] width 5 height 4
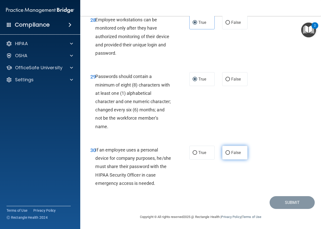
radio input "true"
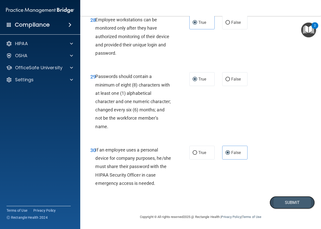
click at [287, 199] on button "Submit" at bounding box center [291, 202] width 45 height 13
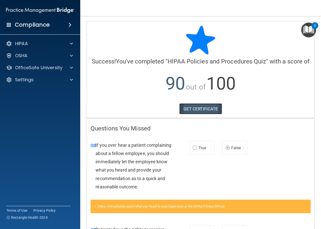
click at [193, 114] on link "GET CERTIFICATE" at bounding box center [200, 108] width 43 height 11
click at [311, 30] on img "Open Resource Center, 2 new notifications" at bounding box center [308, 30] width 15 height 15
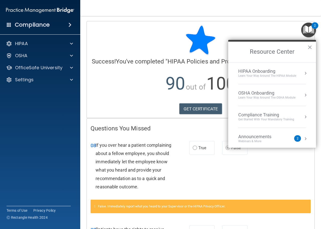
click at [279, 97] on div "Learn your way around the OSHA module" at bounding box center [266, 97] width 57 height 4
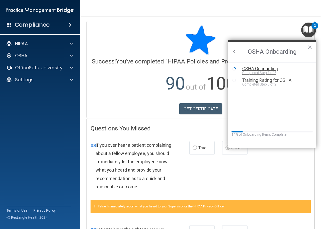
click at [256, 71] on div "Completed Step 1 of 5" at bounding box center [275, 73] width 67 height 4
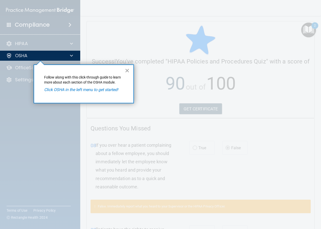
click at [127, 69] on button "×" at bounding box center [127, 70] width 5 height 8
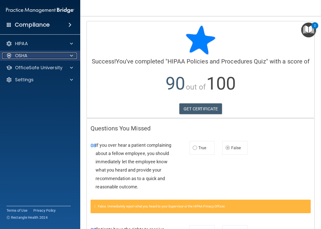
click at [33, 55] on div "OSHA" at bounding box center [33, 56] width 62 height 6
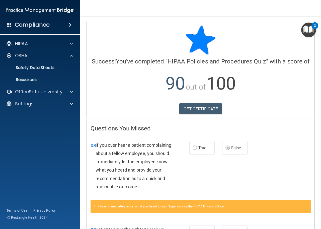
click at [306, 29] on img "Open Resource Center, 2 new notifications" at bounding box center [308, 30] width 15 height 15
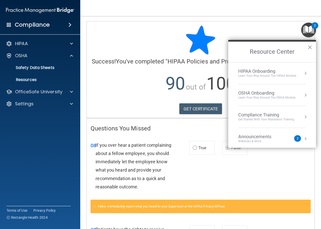
click at [276, 94] on div "OSHA Onboarding" at bounding box center [266, 93] width 57 height 6
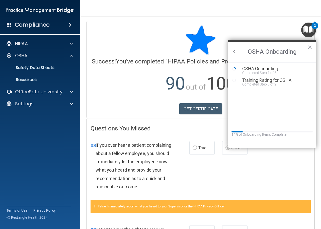
click at [250, 80] on div "Training Rating for OSHA" at bounding box center [275, 80] width 67 height 5
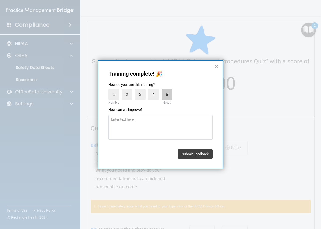
click at [164, 93] on label "5" at bounding box center [166, 94] width 11 height 11
click at [155, 90] on input "5" at bounding box center [155, 90] width 0 height 0
click at [200, 154] on button "Submit Feedback" at bounding box center [195, 153] width 35 height 9
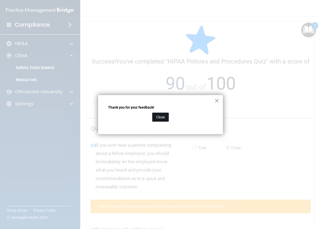
click at [158, 116] on button "Close" at bounding box center [160, 116] width 17 height 9
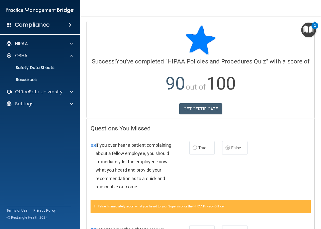
click at [305, 30] on img "Open Resource Center, 2 new notifications" at bounding box center [308, 30] width 15 height 15
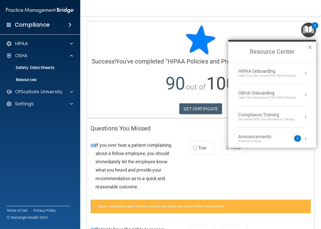
click at [255, 77] on div "Learn Your Way around the HIPAA module" at bounding box center [267, 76] width 58 height 4
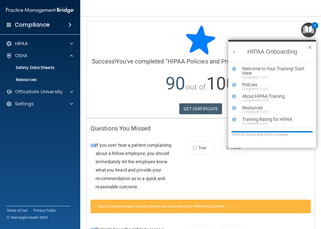
click at [233, 51] on button "Back to Resource Center Home" at bounding box center [233, 51] width 5 height 5
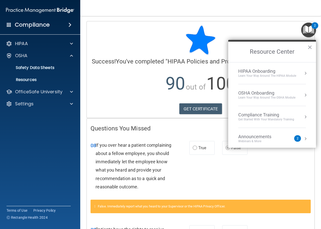
click at [250, 91] on div "OSHA Onboarding" at bounding box center [266, 93] width 57 height 6
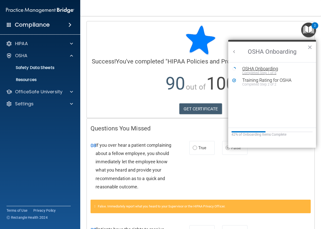
click at [257, 69] on div "OSHA Onboarding" at bounding box center [275, 68] width 67 height 5
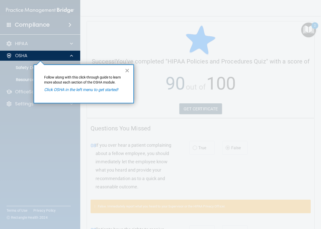
click at [126, 70] on button "×" at bounding box center [127, 70] width 5 height 8
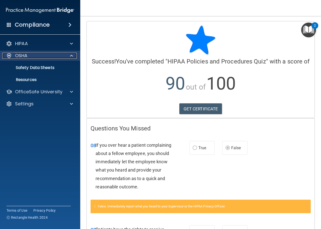
click at [65, 57] on div at bounding box center [70, 56] width 13 height 6
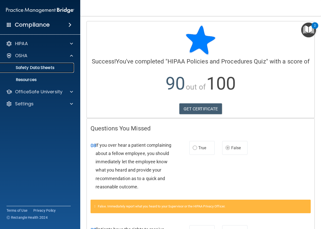
click at [36, 68] on p "Safety Data Sheets" at bounding box center [37, 67] width 68 height 5
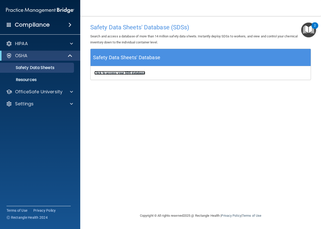
click at [134, 72] on b "Click to access your SDS database" at bounding box center [119, 73] width 51 height 4
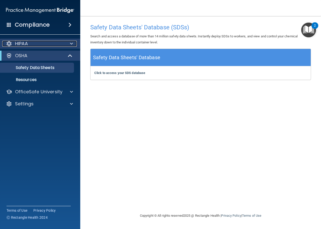
click at [27, 45] on p "HIPAA" at bounding box center [21, 44] width 13 height 6
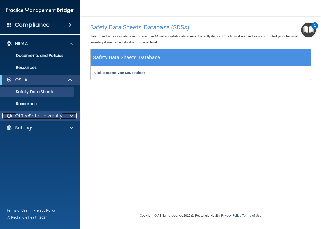
click at [40, 115] on p "OfficeSafe University" at bounding box center [38, 116] width 47 height 6
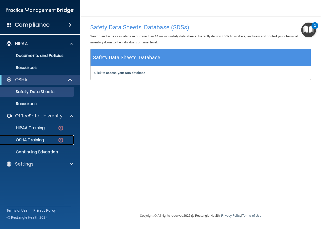
click at [46, 139] on div "OSHA Training" at bounding box center [37, 139] width 68 height 5
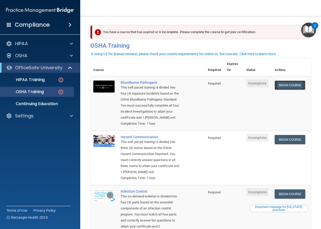
click at [280, 85] on link "Begin Course" at bounding box center [289, 84] width 31 height 9
